Goal: Navigation & Orientation: Find specific page/section

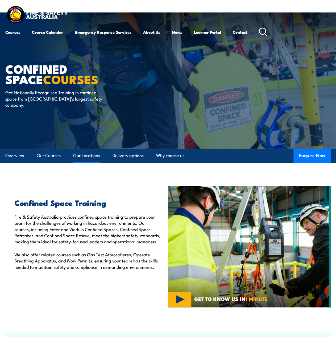
click at [88, 156] on link "Our Locations" at bounding box center [86, 156] width 27 height 14
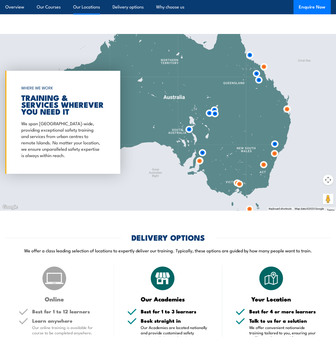
scroll to position [749, 0]
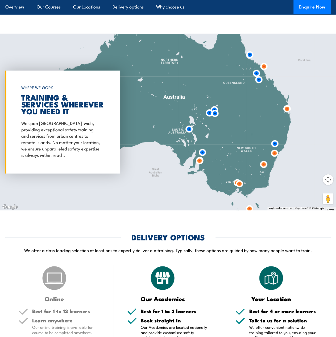
click at [189, 127] on img at bounding box center [189, 129] width 10 height 10
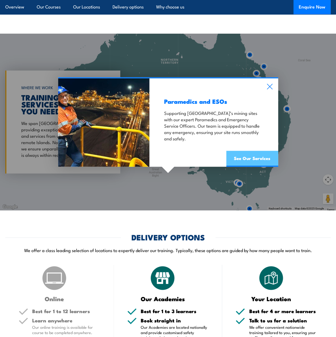
click at [252, 157] on link "See Our Services" at bounding box center [252, 159] width 52 height 16
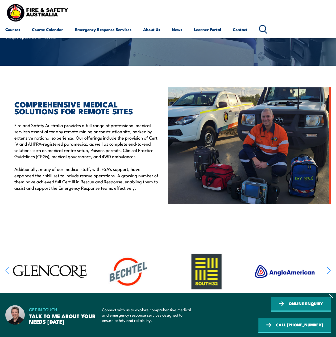
scroll to position [80, 0]
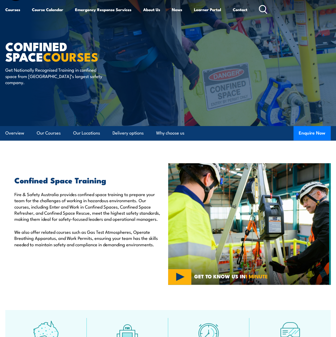
scroll to position [19, 0]
